Goal: Task Accomplishment & Management: Manage account settings

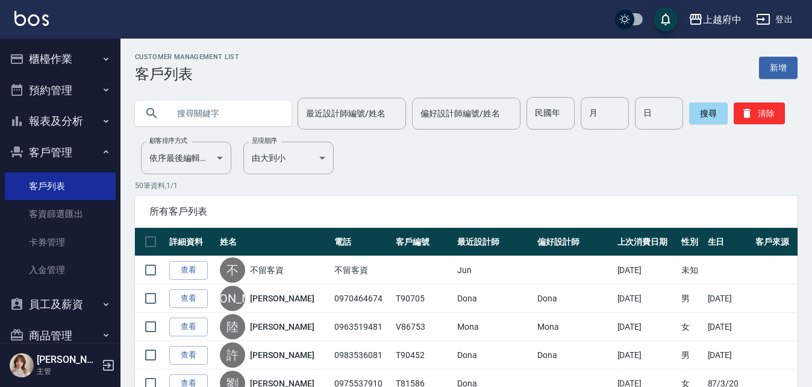
click at [251, 114] on input "text" at bounding box center [225, 113] width 113 height 33
click at [246, 105] on input "text" at bounding box center [225, 113] width 113 height 33
type input "0987121181"
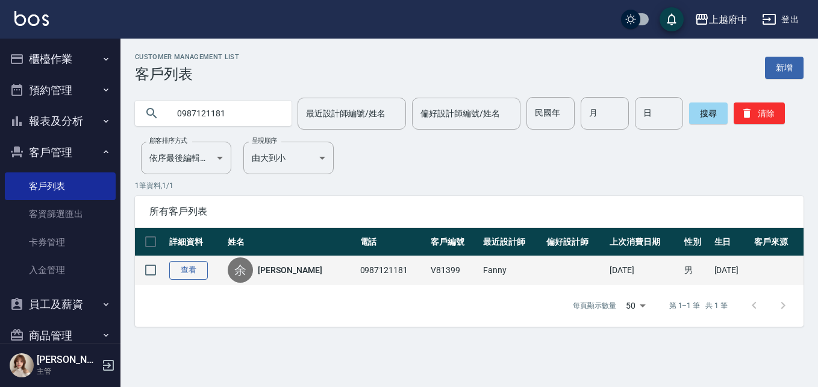
click at [197, 275] on link "查看" at bounding box center [188, 270] width 39 height 19
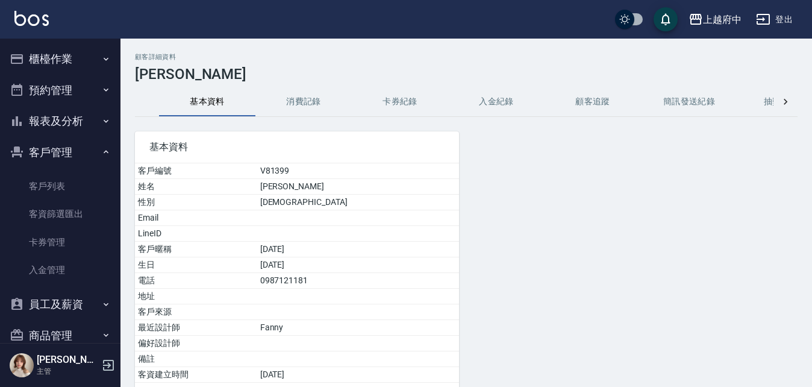
click at [301, 102] on button "消費記錄" at bounding box center [303, 101] width 96 height 29
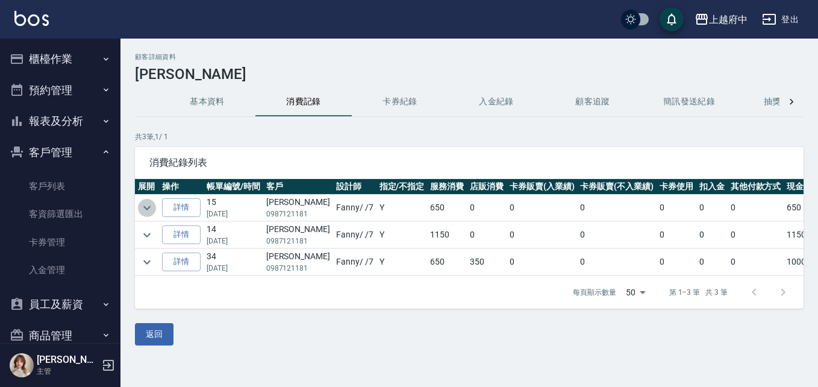
click at [145, 207] on icon "expand row" at bounding box center [146, 207] width 7 height 4
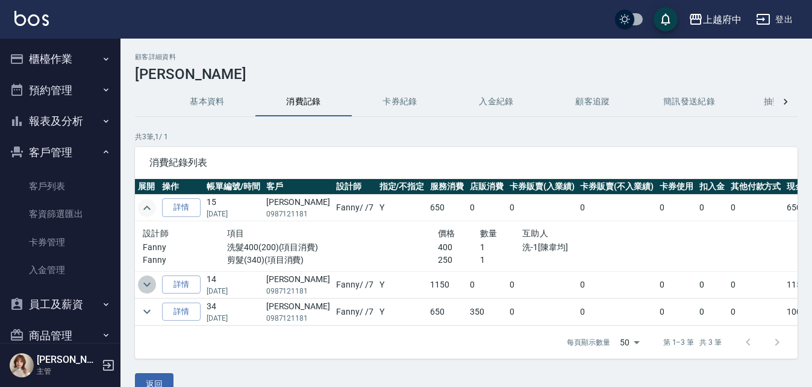
click at [145, 284] on icon "expand row" at bounding box center [146, 285] width 7 height 4
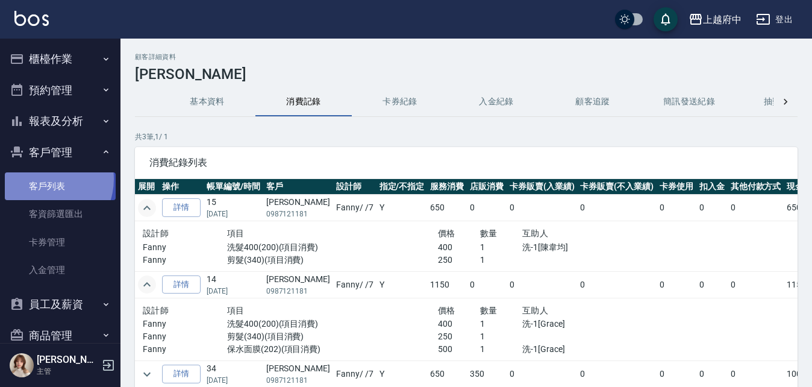
click at [43, 179] on link "客戶列表" at bounding box center [60, 186] width 111 height 28
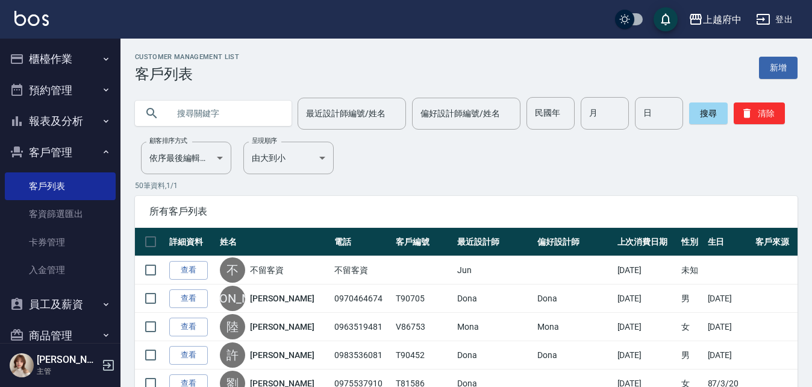
click at [200, 114] on input "text" at bounding box center [225, 113] width 113 height 33
type input "G"
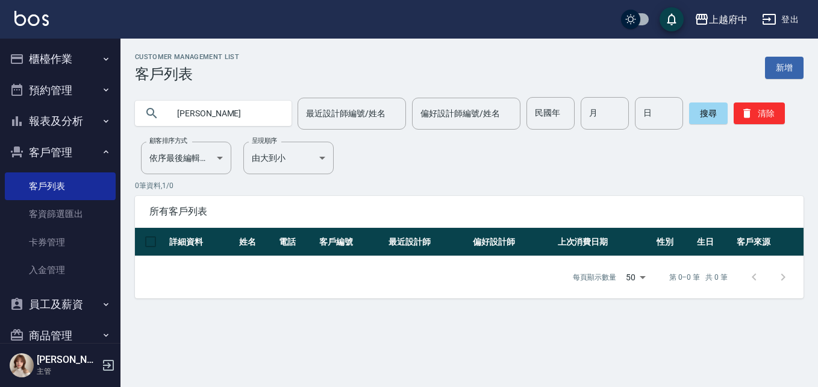
type input "沈"
drag, startPoint x: 220, startPoint y: 108, endPoint x: 181, endPoint y: 108, distance: 39.2
click at [181, 108] on input "沈" at bounding box center [225, 113] width 113 height 33
click at [396, 158] on div "Customer Management List 客戶列表 新增 最近設計師編號/姓名 最近設計師編號/姓名 偏好設計師編號/姓名 偏好設計師編號/姓名 民國…" at bounding box center [469, 175] width 698 height 245
click at [228, 121] on input "text" at bounding box center [225, 113] width 113 height 33
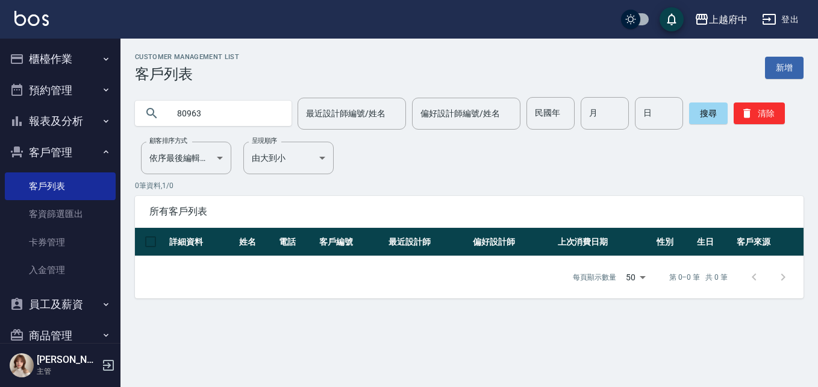
type input "80963"
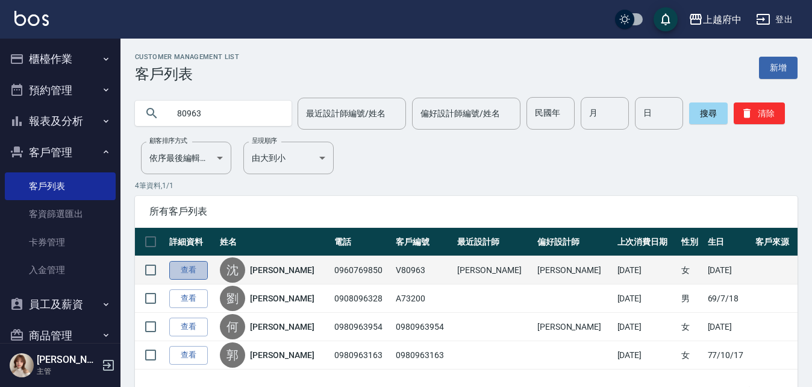
click at [181, 267] on link "查看" at bounding box center [188, 270] width 39 height 19
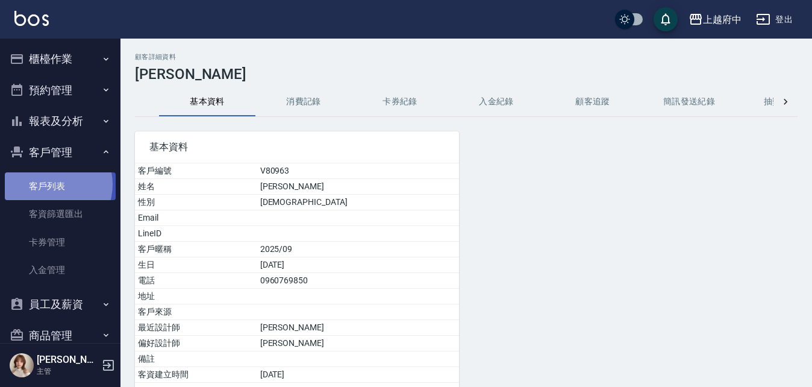
click at [52, 184] on link "客戶列表" at bounding box center [60, 186] width 111 height 28
